Goal: Find specific page/section: Find specific page/section

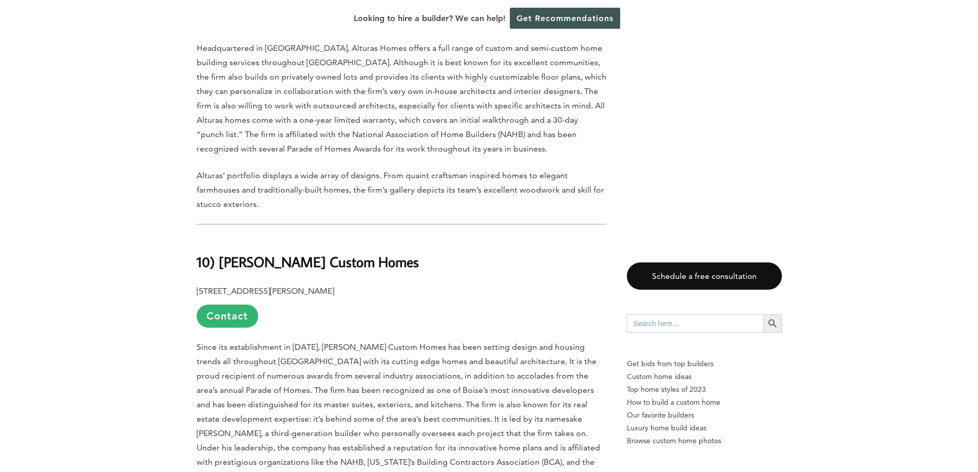
scroll to position [2105, 0]
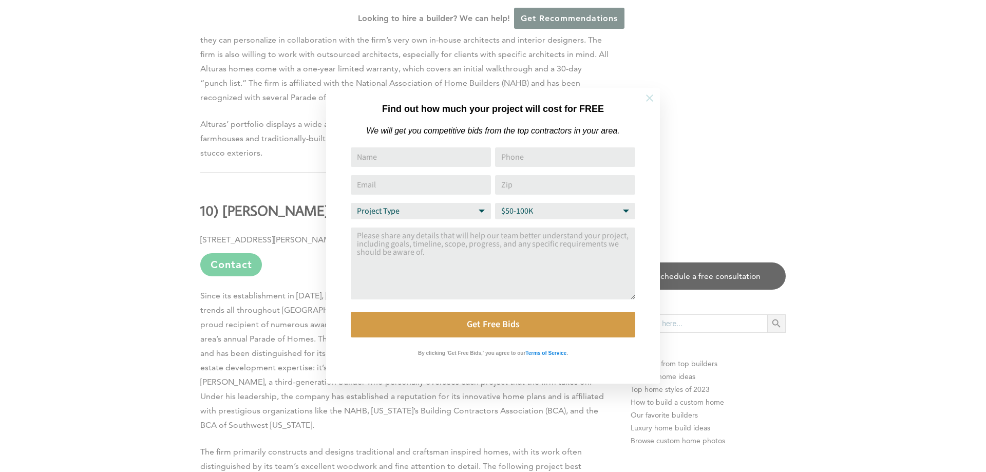
click at [651, 97] on icon at bounding box center [649, 97] width 7 height 7
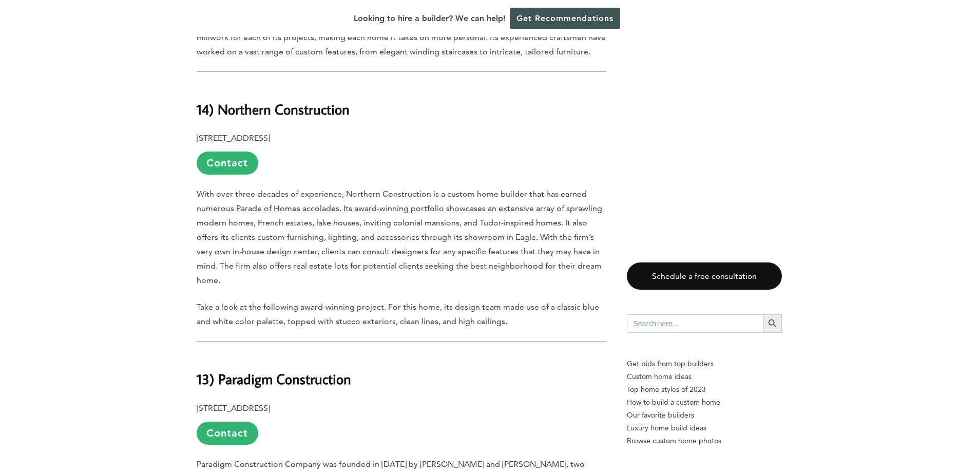
scroll to position [976, 0]
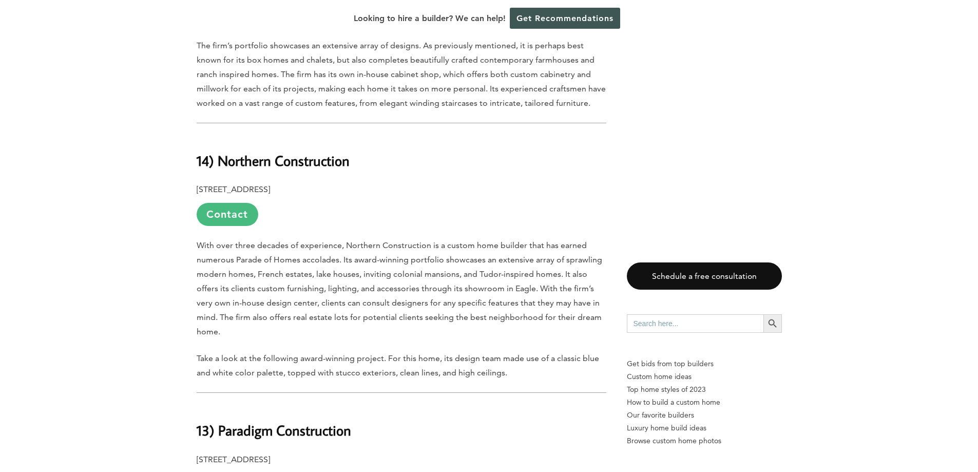
click at [223, 211] on link "Contact" at bounding box center [228, 214] width 62 height 23
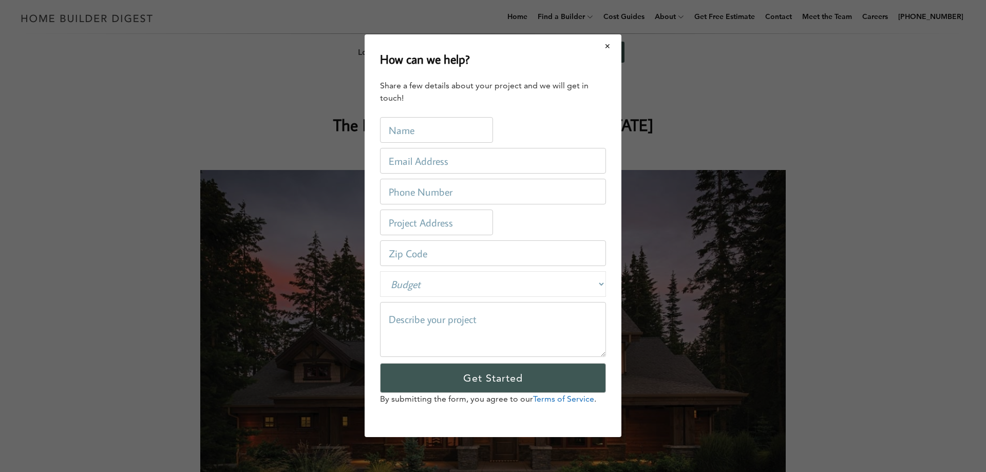
click at [608, 44] on button "Close modal" at bounding box center [607, 46] width 27 height 22
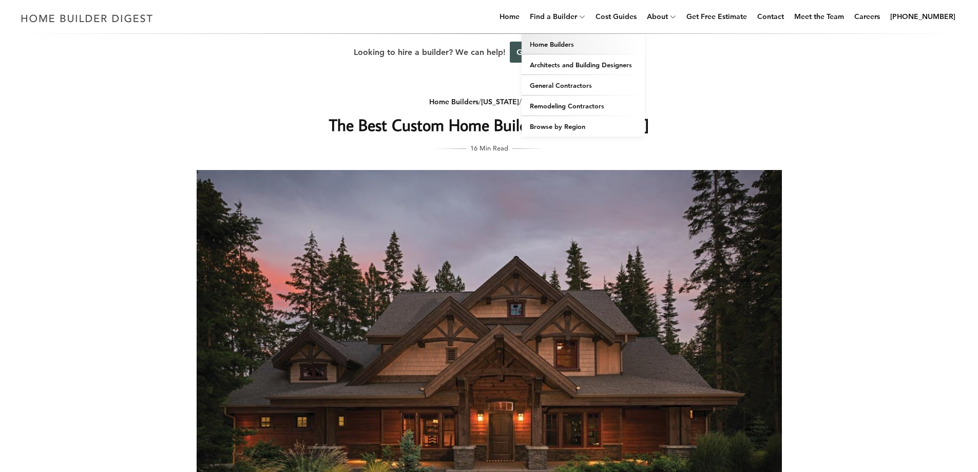
click at [575, 46] on link "Home Builders" at bounding box center [583, 44] width 123 height 21
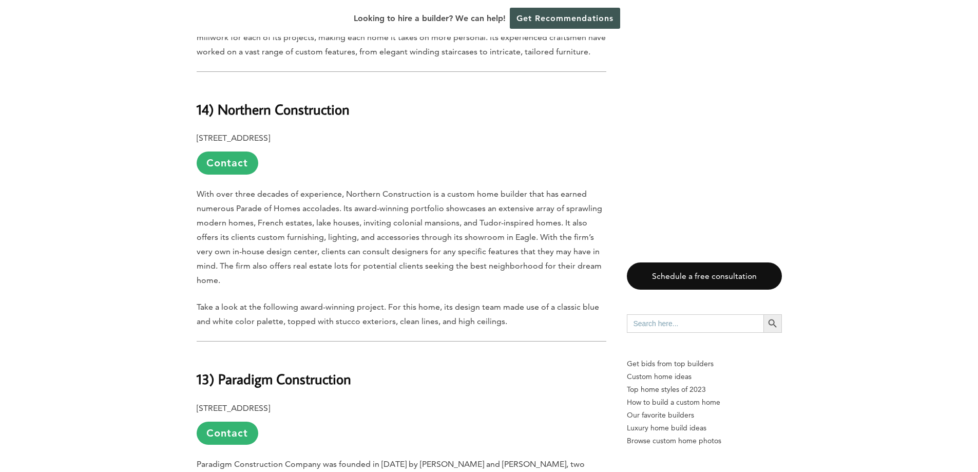
scroll to position [1078, 0]
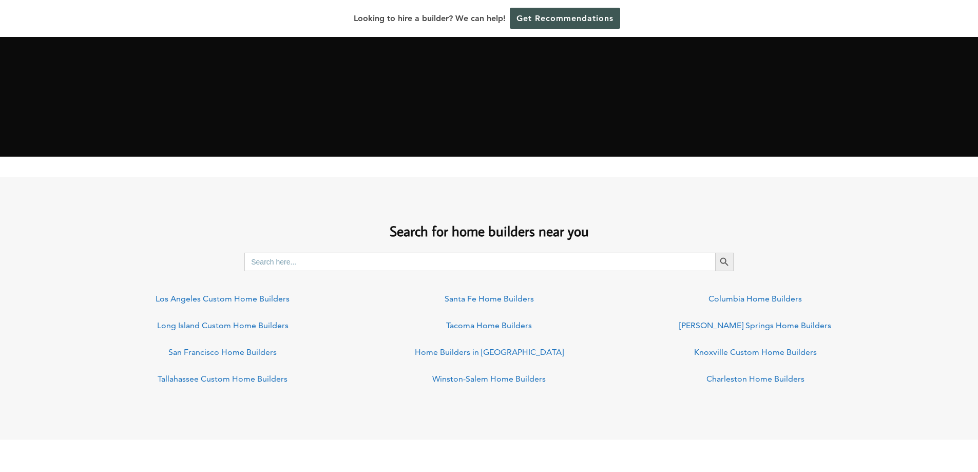
scroll to position [719, 0]
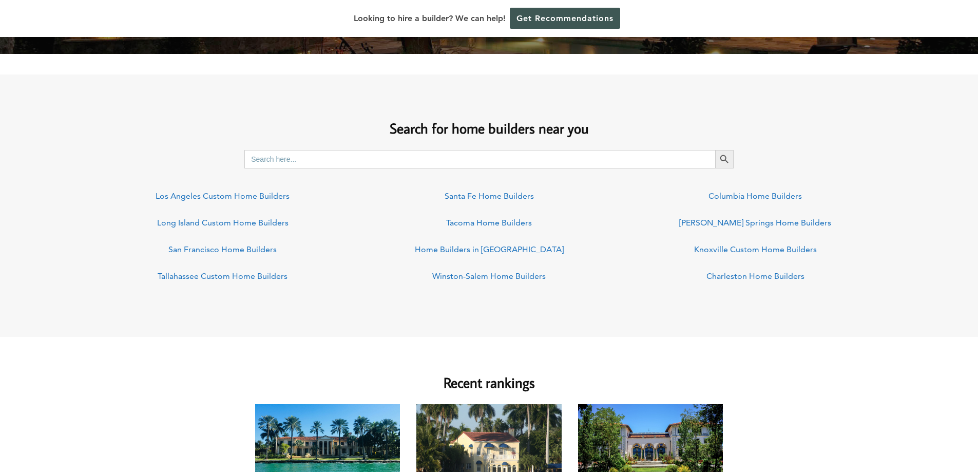
click at [608, 160] on input "Search for:" at bounding box center [479, 159] width 471 height 18
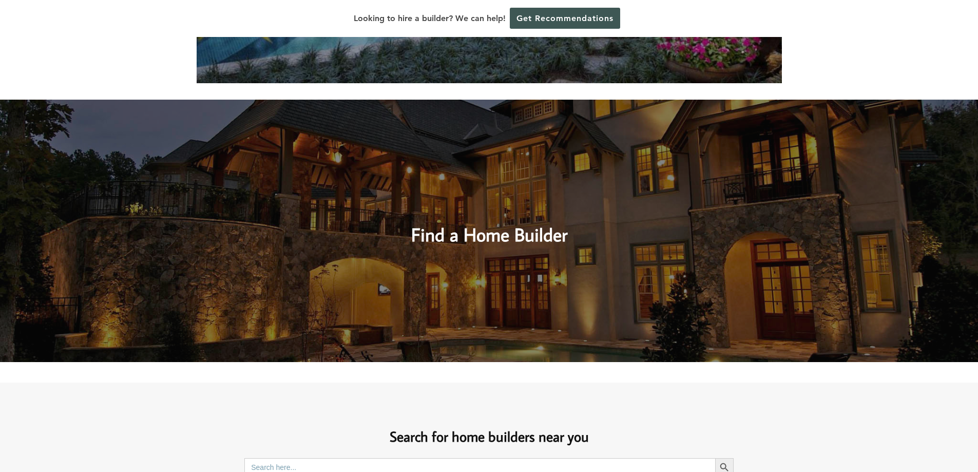
scroll to position [359, 0]
